Goal: Information Seeking & Learning: Check status

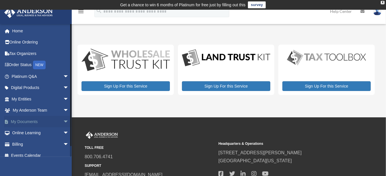
click at [29, 122] on link "My Documents arrow_drop_down" at bounding box center [40, 121] width 73 height 11
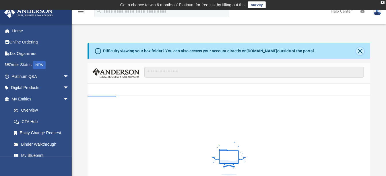
click at [360, 50] on button "Close" at bounding box center [360, 51] width 8 height 8
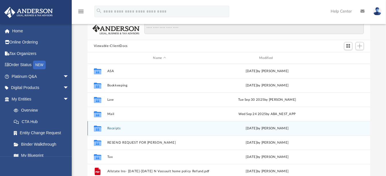
scroll to position [6, 0]
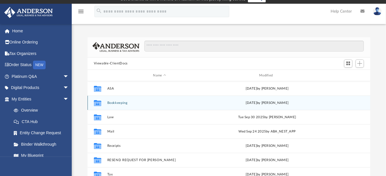
click at [183, 106] on div "Collaborated Folder Bookkeeping [DATE] by [PERSON_NAME]" at bounding box center [228, 103] width 283 height 14
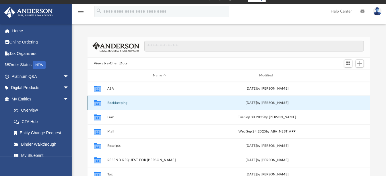
click at [121, 102] on button "Bookkeeping" at bounding box center [159, 103] width 105 height 4
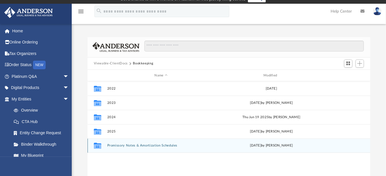
click at [199, 139] on div "Collaborated Folder Promissory Notes & Amortization Schedules [DATE] by [PERSON…" at bounding box center [228, 146] width 283 height 14
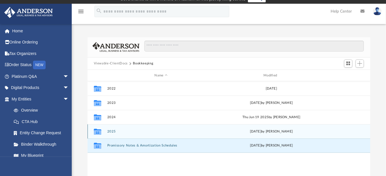
click at [199, 133] on button "2025" at bounding box center [161, 132] width 108 height 4
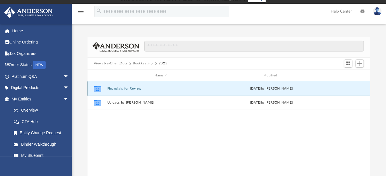
click at [137, 89] on button "Financials for Review" at bounding box center [161, 89] width 108 height 4
click at [127, 89] on button "Affinity Equity, LLC" at bounding box center [161, 89] width 108 height 4
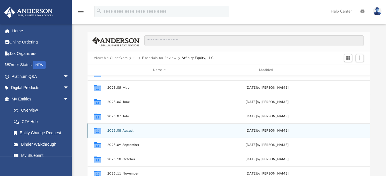
scroll to position [44, 0]
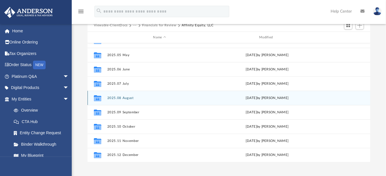
click at [127, 100] on div "Collaborated Folder 2025.08 August [DATE] by [PERSON_NAME]" at bounding box center [228, 98] width 283 height 14
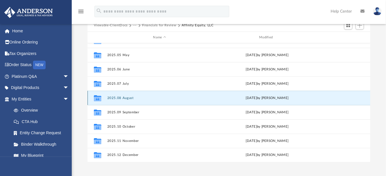
click at [127, 100] on div "Collaborated Folder 2025.08 August [DATE] by [PERSON_NAME]" at bounding box center [228, 98] width 283 height 14
click at [126, 100] on div "Collaborated Folder 2025.08 August [DATE] by [PERSON_NAME]" at bounding box center [228, 98] width 283 height 14
click at [136, 99] on button "2025.08 August" at bounding box center [159, 98] width 105 height 4
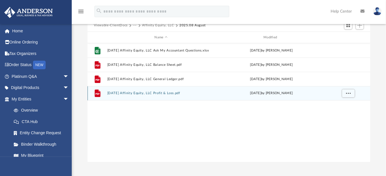
scroll to position [0, 0]
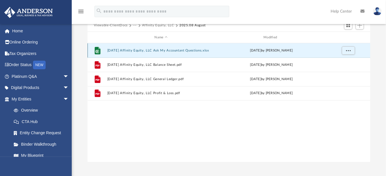
click at [195, 51] on button "[DATE] Affinity Equity, LLC Ask My Accountant Questions.xlsx" at bounding box center [161, 51] width 108 height 4
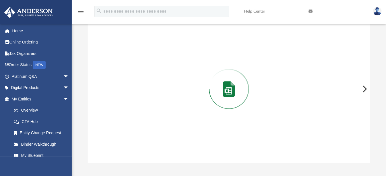
click at [195, 51] on div "Preview" at bounding box center [228, 89] width 283 height 148
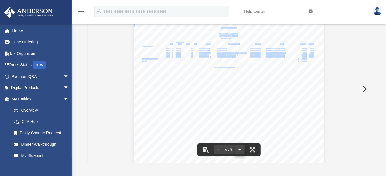
click at [241, 151] on button "File preview" at bounding box center [239, 150] width 9 height 13
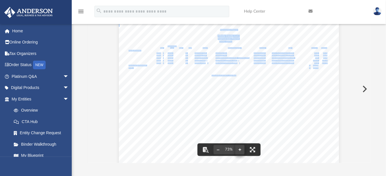
click at [241, 151] on button "File preview" at bounding box center [239, 150] width 9 height 13
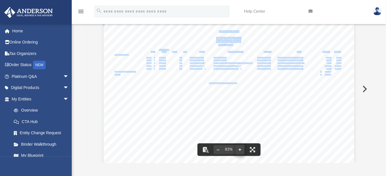
click at [242, 150] on button "File preview" at bounding box center [239, 150] width 9 height 13
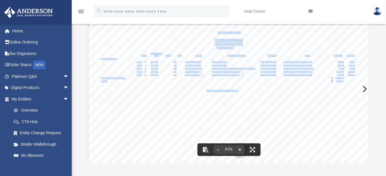
click at [242, 150] on button "File preview" at bounding box center [239, 150] width 9 height 13
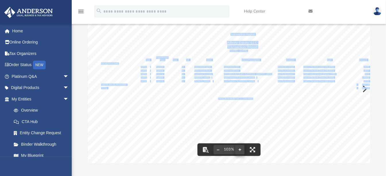
click at [242, 150] on button "File preview" at bounding box center [239, 150] width 9 height 13
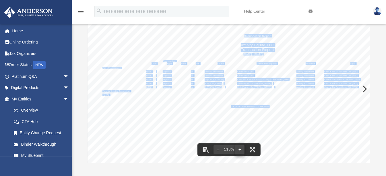
click at [242, 150] on button "File preview" at bounding box center [239, 150] width 9 height 13
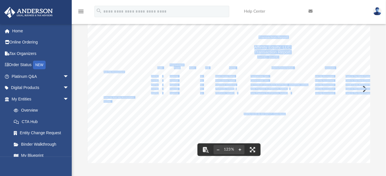
scroll to position [0, 94]
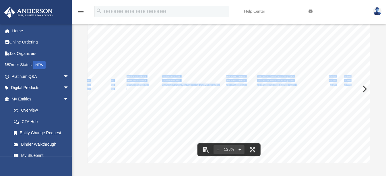
drag, startPoint x: 121, startPoint y: 77, endPoint x: 122, endPoint y: 88, distance: 10.4
click at [122, 88] on div "Transaction Report Affinity Equity, LLC Transaction Report [DATE] - [DATE] Date…" at bounding box center [185, 163] width 372 height 287
click at [130, 119] on div "Transaction Report Affinity Equity, LLC Transaction Report [DATE] - [DATE] Date…" at bounding box center [185, 163] width 372 height 287
click at [130, 125] on div "Transaction Report Affinity Equity, LLC Transaction Report [DATE] - [DATE] Date…" at bounding box center [185, 163] width 372 height 287
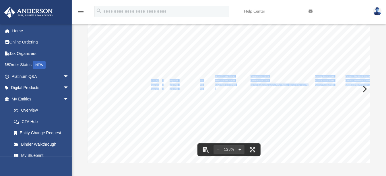
click at [184, 115] on div "Transaction Report Affinity Equity, LLC Transaction Report [DATE] - [DATE] Date…" at bounding box center [273, 163] width 372 height 287
click at [179, 83] on div "Transaction Report Affinity Equity, LLC Transaction Report [DATE] - [DATE] Date…" at bounding box center [273, 163] width 372 height 287
click at [144, 134] on div "Transaction Report Affinity Equity, LLC Transaction Report [DATE] - [DATE] Date…" at bounding box center [273, 163] width 372 height 287
click at [365, 90] on button "Preview" at bounding box center [364, 89] width 13 height 16
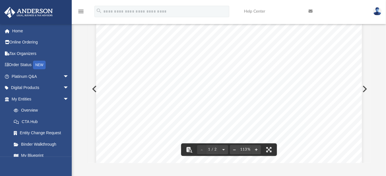
click at [92, 88] on button "Preview" at bounding box center [93, 89] width 13 height 16
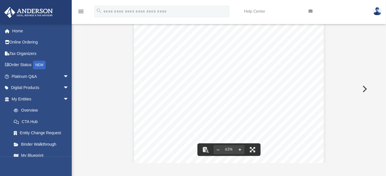
click at [254, 149] on button "File preview" at bounding box center [252, 150] width 13 height 13
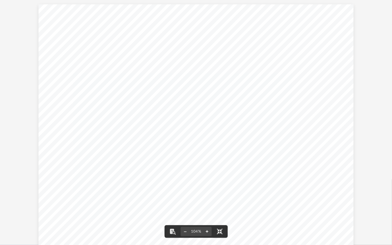
click at [209, 176] on button "File preview" at bounding box center [206, 231] width 9 height 13
click at [210, 176] on button "File preview" at bounding box center [206, 231] width 9 height 13
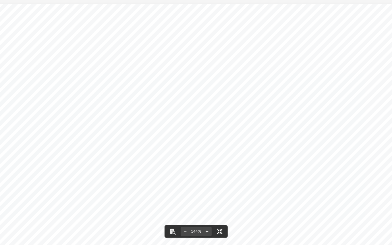
click at [219, 176] on button "File preview" at bounding box center [219, 231] width 13 height 13
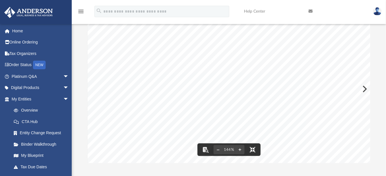
scroll to position [0, 0]
click at [242, 152] on button "File preview" at bounding box center [239, 150] width 9 height 13
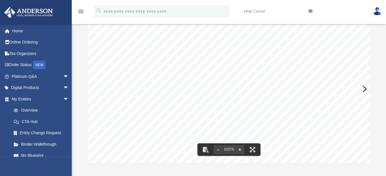
click at [242, 148] on button "File preview" at bounding box center [239, 150] width 9 height 13
click at [365, 89] on button "Preview" at bounding box center [364, 89] width 13 height 16
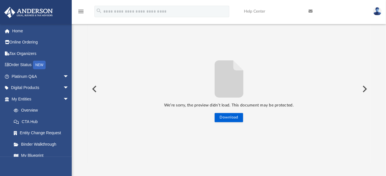
click at [96, 90] on button "Preview" at bounding box center [93, 89] width 13 height 16
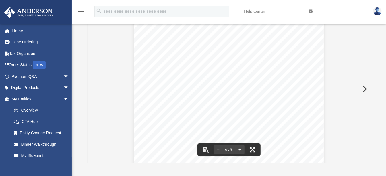
click at [255, 149] on button "File preview" at bounding box center [252, 150] width 13 height 13
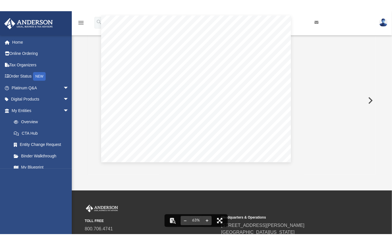
scroll to position [125, 282]
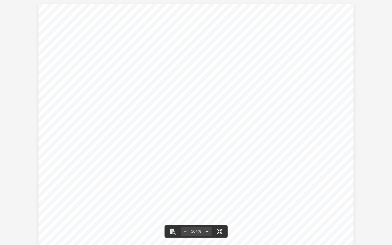
click at [217, 176] on button "File preview" at bounding box center [219, 231] width 13 height 13
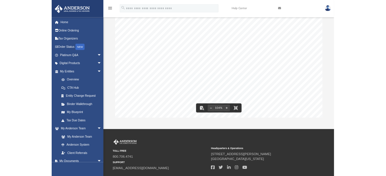
scroll to position [125, 277]
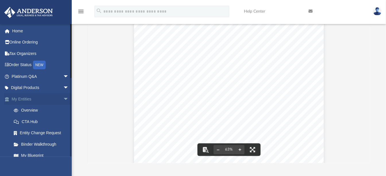
click at [31, 100] on link "My Entities arrow_drop_down" at bounding box center [40, 99] width 73 height 11
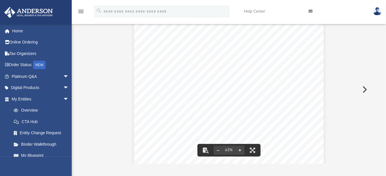
scroll to position [0, 0]
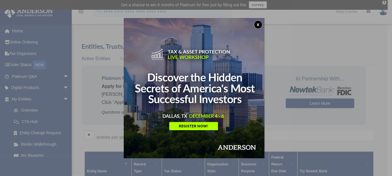
click at [257, 24] on button "x" at bounding box center [258, 24] width 9 height 9
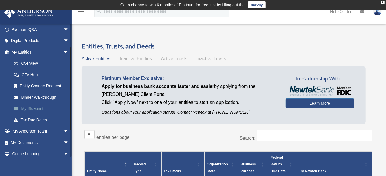
scroll to position [73, 0]
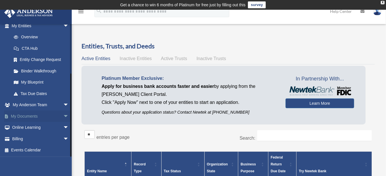
click at [34, 116] on link "My Documents arrow_drop_down" at bounding box center [40, 116] width 73 height 11
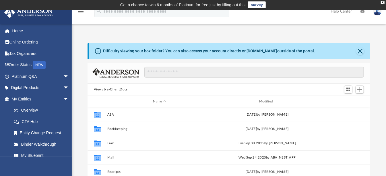
scroll to position [125, 277]
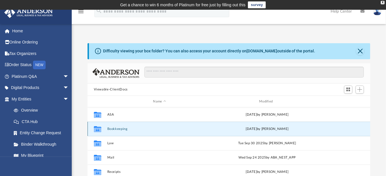
click at [120, 129] on button "Bookkeeping" at bounding box center [159, 129] width 105 height 4
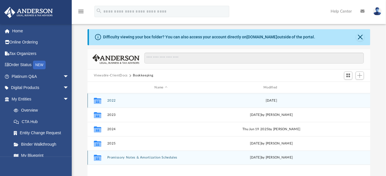
scroll to position [15, 0]
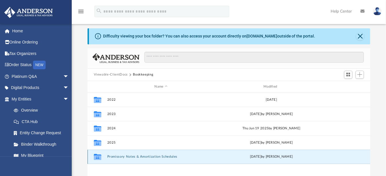
click at [133, 158] on button "Promissory Notes & Amortization Schedules" at bounding box center [161, 157] width 108 height 4
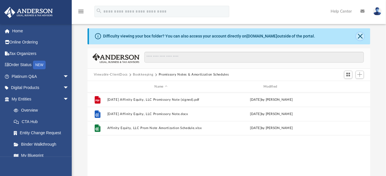
click at [360, 36] on button "Close" at bounding box center [360, 36] width 8 height 8
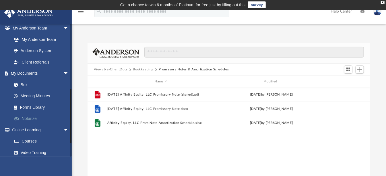
scroll to position [155, 0]
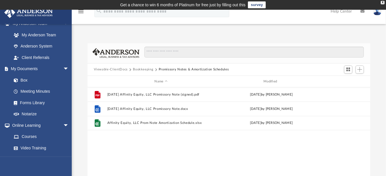
click at [137, 71] on button "Bookkeeping" at bounding box center [143, 69] width 20 height 5
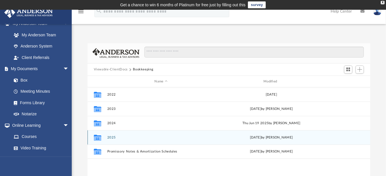
click at [108, 138] on button "2025" at bounding box center [161, 138] width 108 height 4
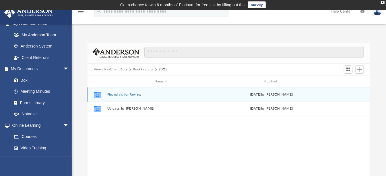
click at [124, 95] on button "Financials for Review" at bounding box center [161, 95] width 108 height 4
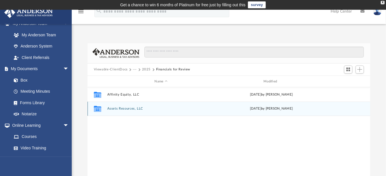
click at [131, 110] on button "Assets Resources, LLC" at bounding box center [161, 109] width 108 height 4
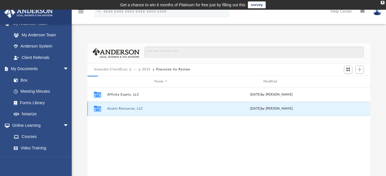
click at [131, 110] on button "Assets Resources, LLC" at bounding box center [161, 109] width 108 height 4
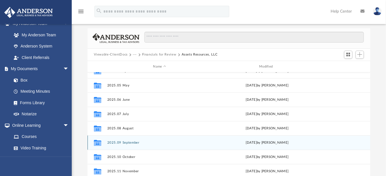
scroll to position [53, 0]
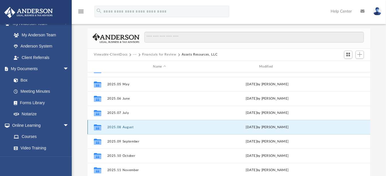
click at [149, 128] on button "2025.08 August" at bounding box center [159, 128] width 105 height 4
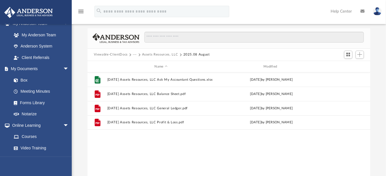
scroll to position [0, 0]
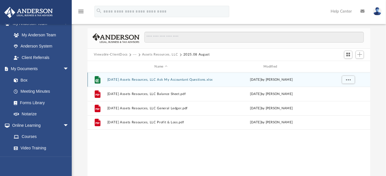
click at [179, 82] on div "File 2025.08.31 Assets Resources, LLC Ask My Accountant Questions.xlsx yesterda…" at bounding box center [228, 80] width 283 height 14
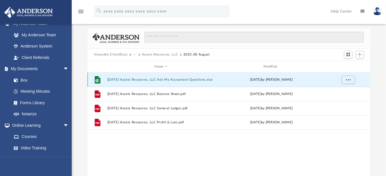
click at [179, 80] on button "2025.08.31 Assets Resources, LLC Ask My Accountant Questions.xlsx" at bounding box center [161, 80] width 108 height 4
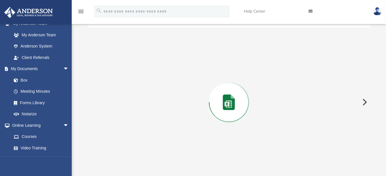
click at [179, 80] on div "Preview" at bounding box center [228, 102] width 283 height 148
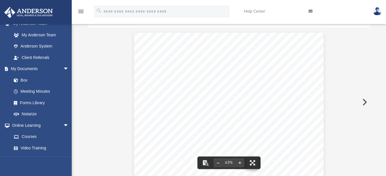
click at [251, 163] on button "File preview" at bounding box center [252, 163] width 13 height 13
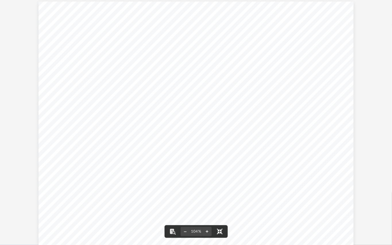
scroll to position [3, 0]
click at [207, 176] on button "File preview" at bounding box center [206, 231] width 9 height 13
click at [222, 176] on button "File preview" at bounding box center [219, 231] width 13 height 13
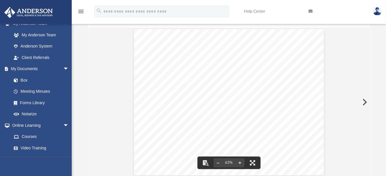
scroll to position [4, 0]
click at [242, 162] on button "File preview" at bounding box center [239, 163] width 9 height 13
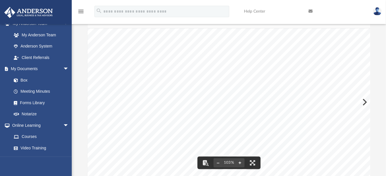
click at [242, 162] on button "File preview" at bounding box center [239, 163] width 9 height 13
click at [240, 164] on button "File preview" at bounding box center [239, 163] width 9 height 13
click at [239, 164] on button "File preview" at bounding box center [239, 163] width 9 height 13
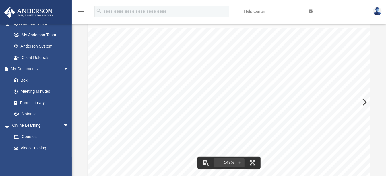
scroll to position [10, 0]
click at [365, 104] on button "Preview" at bounding box center [364, 102] width 13 height 16
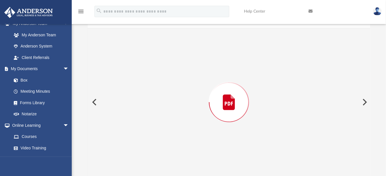
click at [95, 102] on button "Preview" at bounding box center [93, 102] width 13 height 16
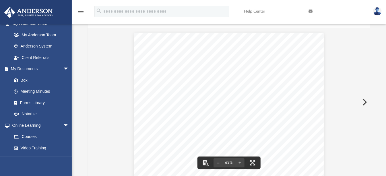
click at [224, 63] on div "Transaction Report Assets Resources LLC Transaction Report January - August, 20…" at bounding box center [229, 106] width 190 height 147
click at [238, 162] on button "File preview" at bounding box center [239, 163] width 9 height 13
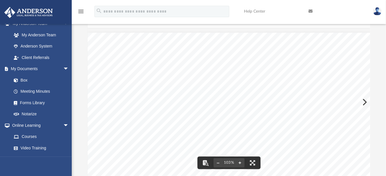
click at [238, 162] on button "File preview" at bounding box center [239, 163] width 9 height 13
drag, startPoint x: 267, startPoint y: 136, endPoint x: 246, endPoint y: 132, distance: 21.9
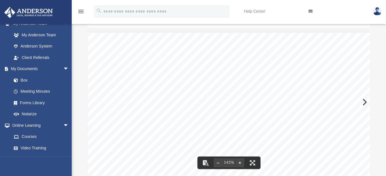
click at [241, 162] on button "File preview" at bounding box center [239, 163] width 9 height 13
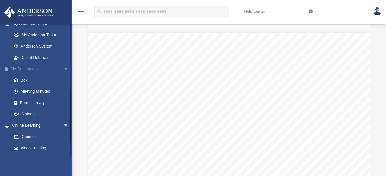
click at [29, 69] on link "My Documents arrow_drop_down" at bounding box center [40, 68] width 73 height 11
